Goal: Navigation & Orientation: Find specific page/section

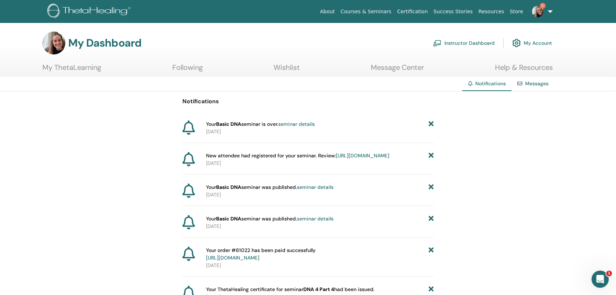
click at [446, 42] on link "Instructor Dashboard" at bounding box center [464, 43] width 62 height 16
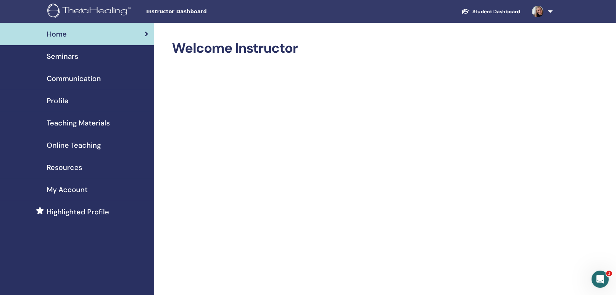
click at [105, 54] on div "Seminars" at bounding box center [77, 56] width 143 height 11
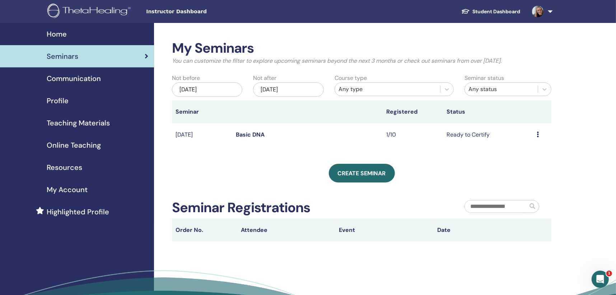
click at [539, 133] on div "Preview Edit Attendees Cancel" at bounding box center [542, 135] width 11 height 9
click at [250, 134] on link "Basic DNA" at bounding box center [250, 135] width 29 height 8
